Goal: Task Accomplishment & Management: Use online tool/utility

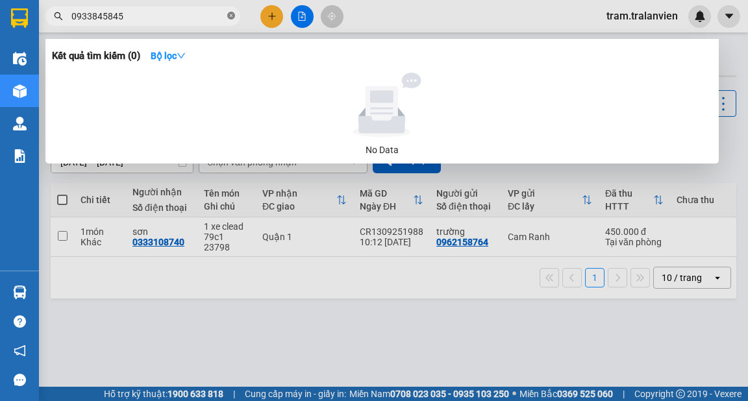
click at [231, 14] on icon "close-circle" at bounding box center [231, 16] width 8 height 8
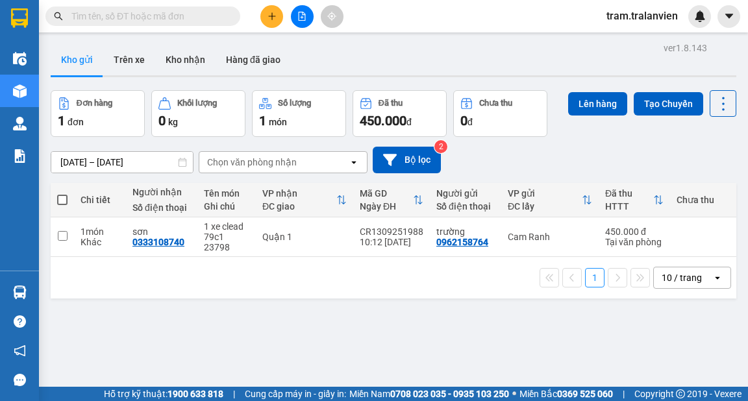
paste input "CR0309250273"
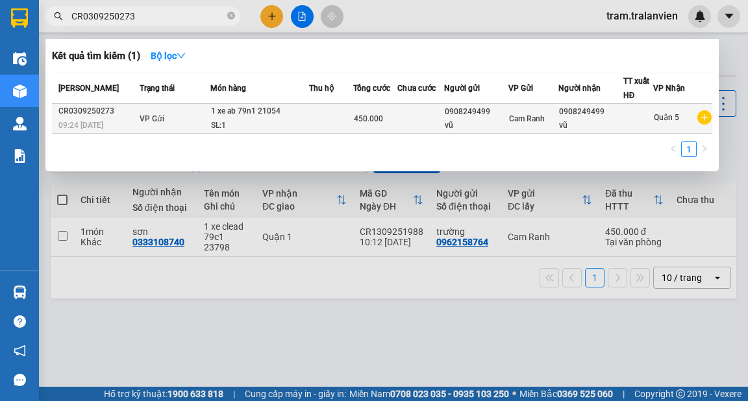
type input "CR0309250273"
click at [405, 118] on td at bounding box center [420, 119] width 47 height 30
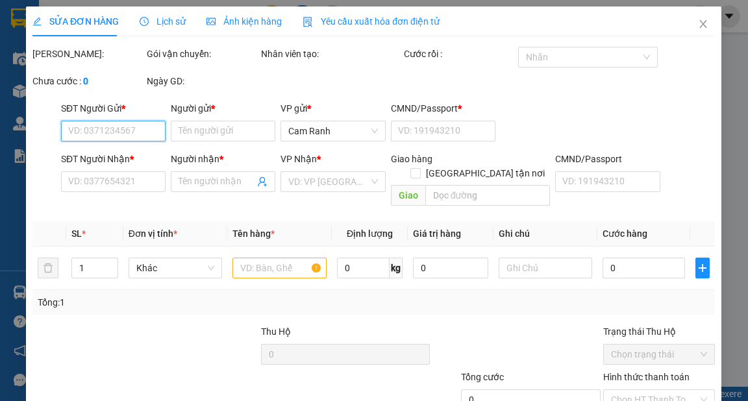
type input "0908249499"
type input "vũ"
type input "1"
type input "0908249499"
type input "vũ"
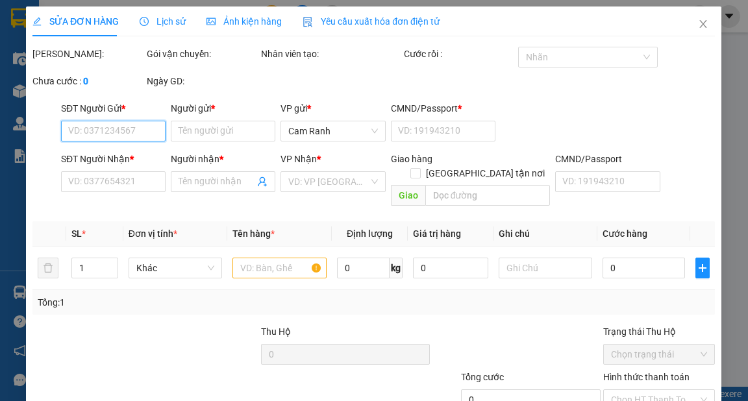
type input "450.000"
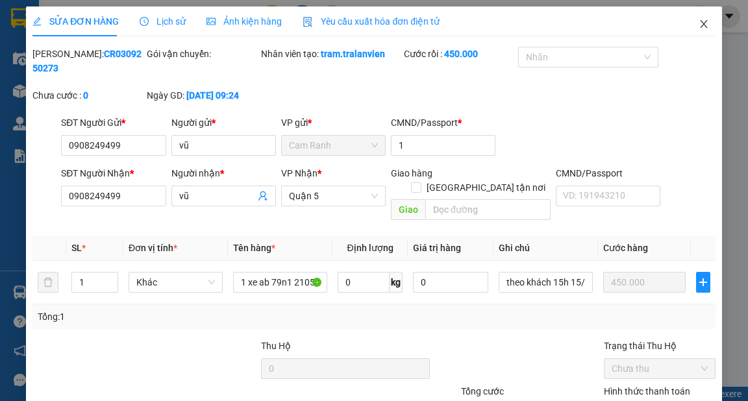
click at [699, 26] on icon "close" at bounding box center [704, 24] width 10 height 10
